Goal: Information Seeking & Learning: Learn about a topic

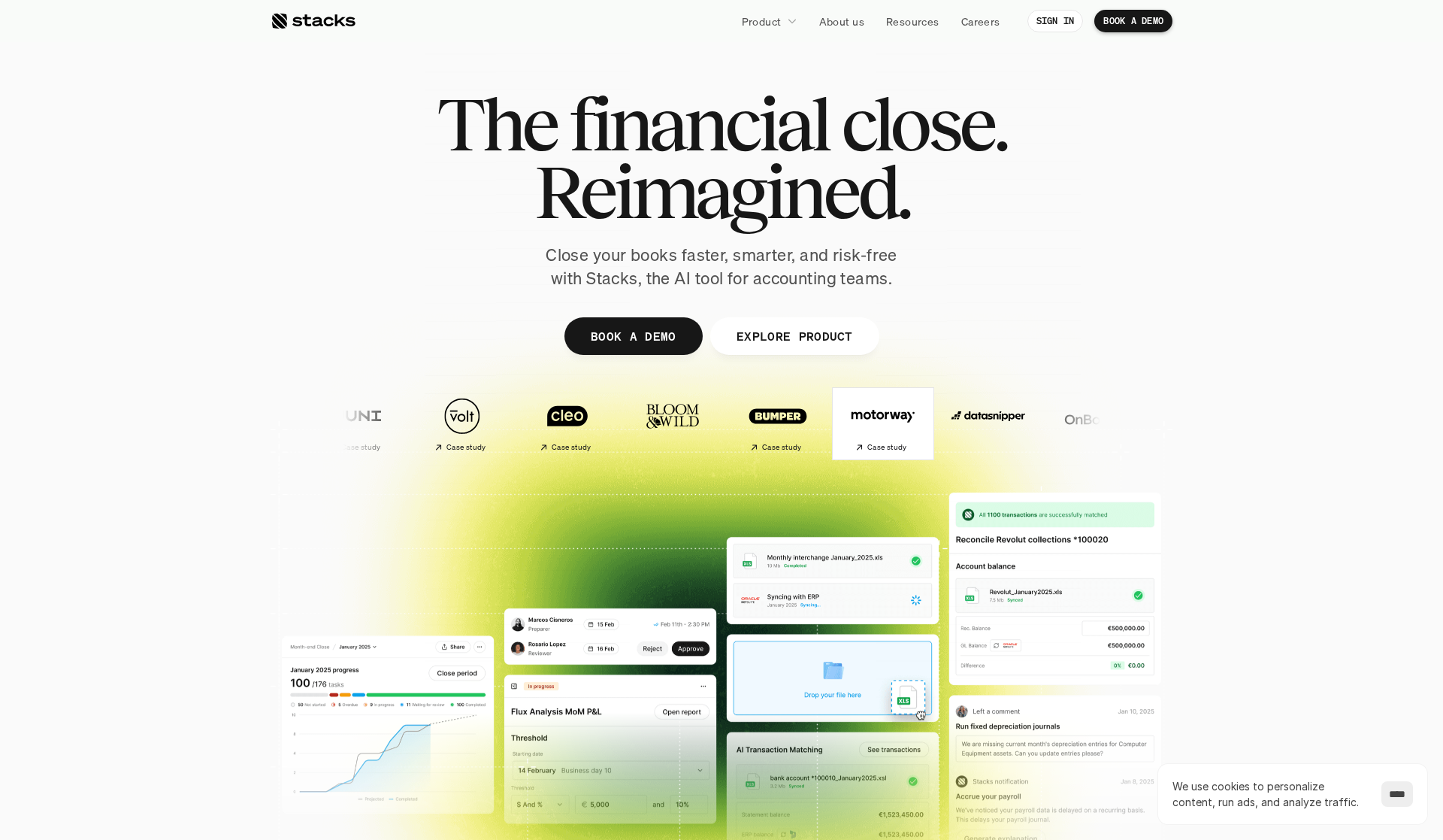
click at [838, 413] on img at bounding box center [882, 415] width 89 height 63
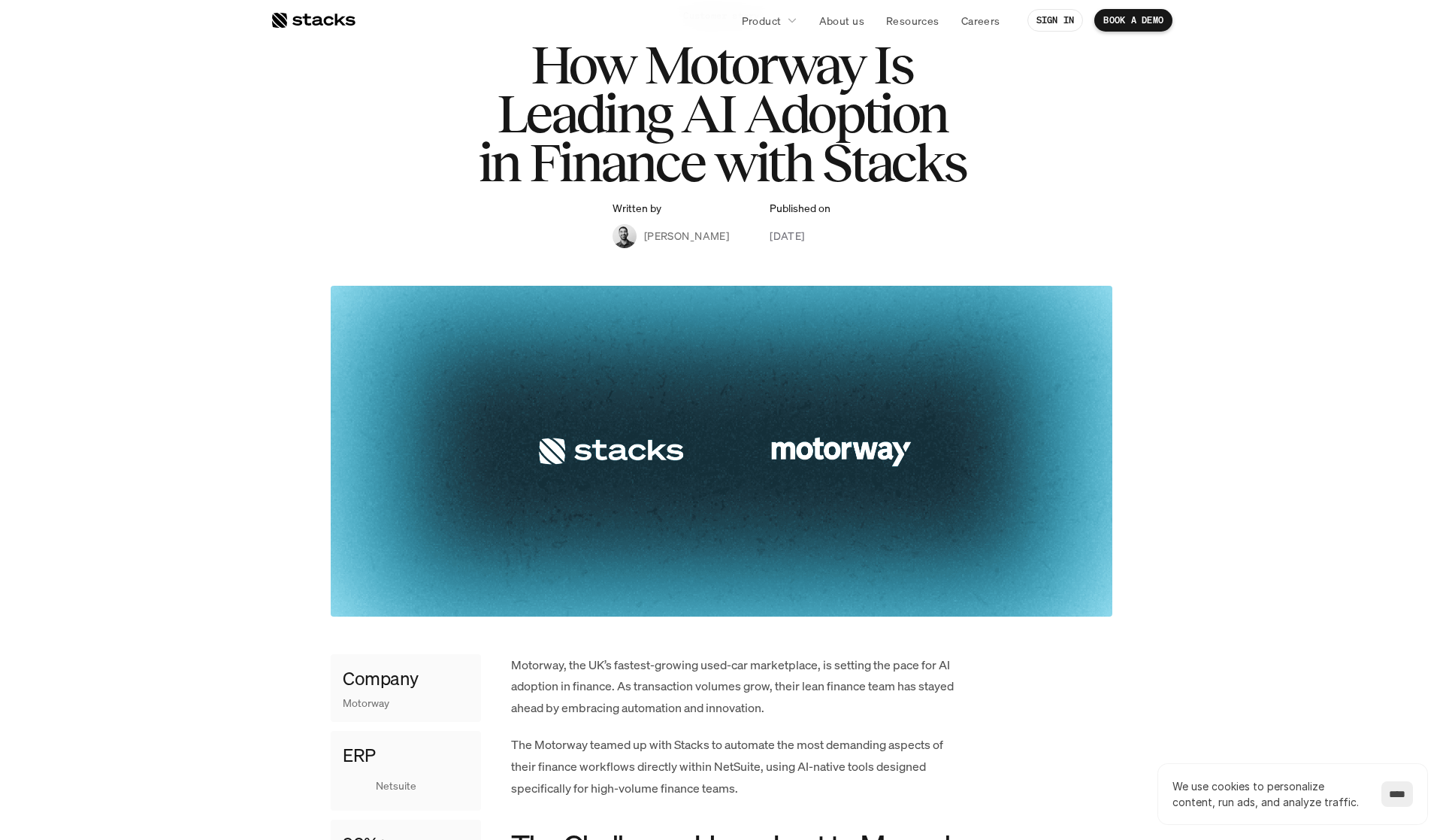
scroll to position [269, 0]
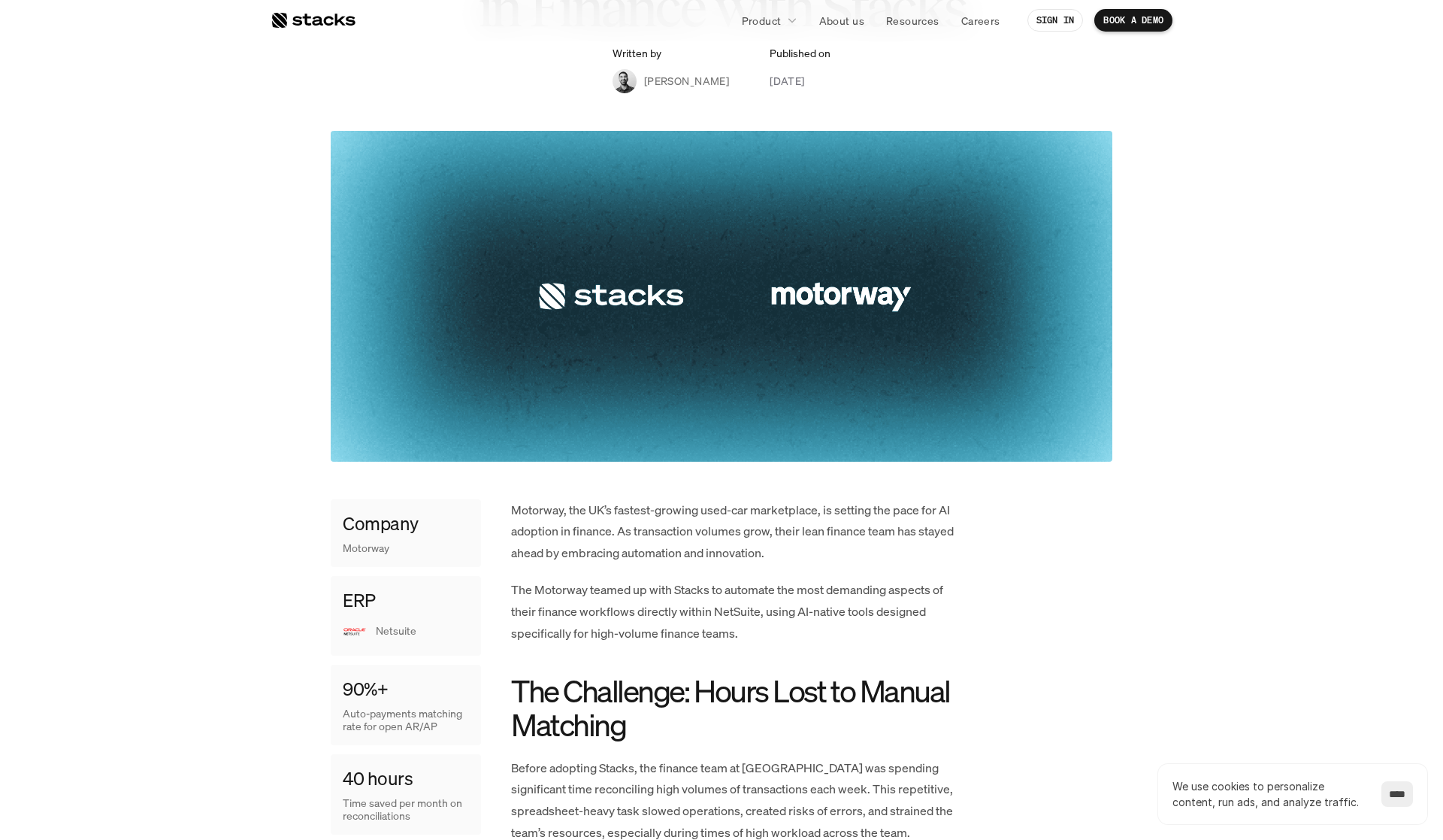
click at [535, 509] on p "Motorway, the UK’s fastest-growing used-car marketplace, is setting the pace fo…" at bounding box center [736, 531] width 451 height 64
copy p "Motorway"
